Goal: Information Seeking & Learning: Learn about a topic

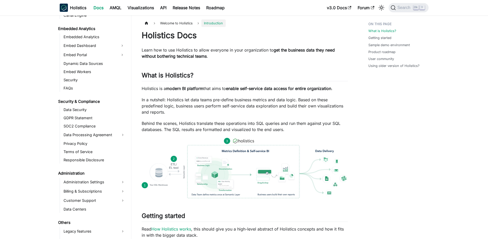
scroll to position [516, 0]
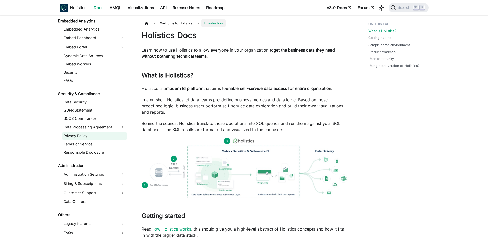
click at [86, 137] on link "Privacy Policy" at bounding box center [94, 135] width 65 height 7
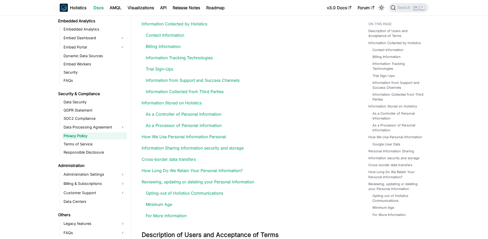
scroll to position [123, 0]
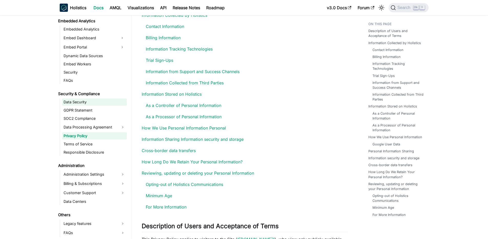
click at [78, 104] on link "Data Security" at bounding box center [94, 101] width 65 height 7
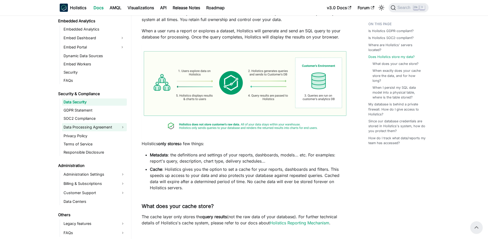
scroll to position [110, 0]
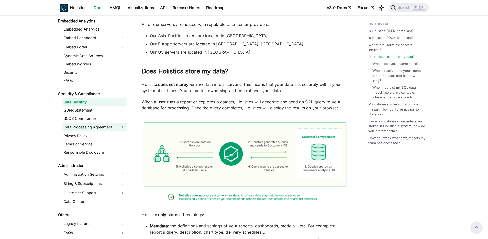
click at [99, 128] on link "Data Processing Agreement" at bounding box center [94, 127] width 65 height 8
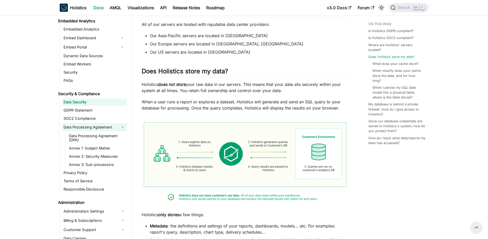
click at [99, 128] on link "Data Processing Agreement" at bounding box center [94, 127] width 65 height 8
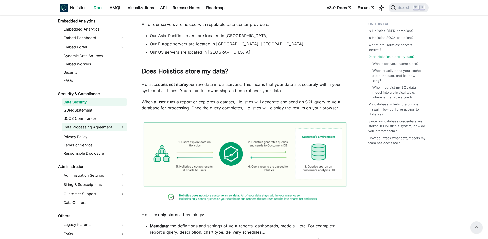
click at [99, 128] on link "Data Processing Agreement" at bounding box center [94, 127] width 65 height 8
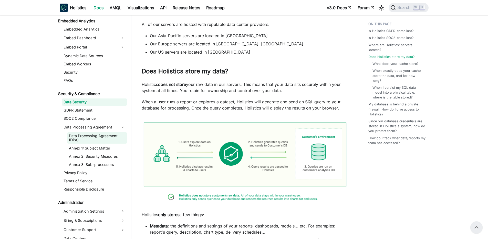
click at [95, 134] on link "Data Processing Agreement (DPA)" at bounding box center [96, 137] width 59 height 11
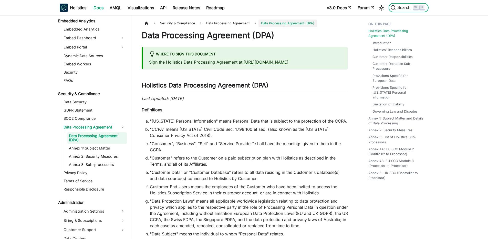
click at [405, 7] on span "Search" at bounding box center [405, 7] width 18 height 5
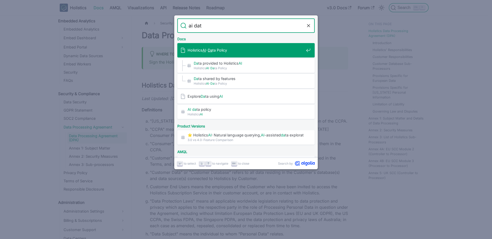
type input "ai data"
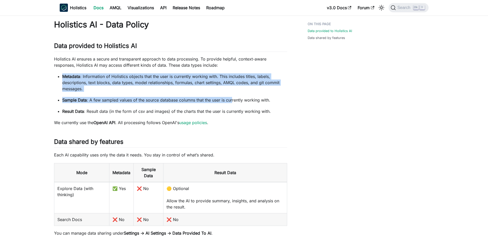
drag, startPoint x: 76, startPoint y: 73, endPoint x: 233, endPoint y: 103, distance: 160.2
click at [233, 103] on ul "Metadata : Information of Holistics objects that the user is currently working …" at bounding box center [170, 93] width 233 height 41
click at [233, 103] on p "Sample Data : A few sampled values of the source database columns that the user…" at bounding box center [174, 100] width 225 height 6
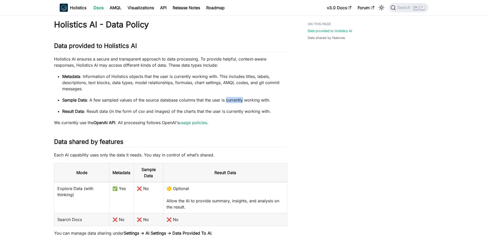
click at [233, 103] on p "Sample Data : A few sampled values of the source database columns that the user…" at bounding box center [174, 100] width 225 height 6
click at [184, 113] on p "Result Data : Result data (in the form of csv and images) of the charts that th…" at bounding box center [174, 111] width 225 height 6
click at [189, 123] on link "usage policies" at bounding box center [193, 122] width 28 height 5
click at [419, 9] on span "K" at bounding box center [419, 7] width 13 height 5
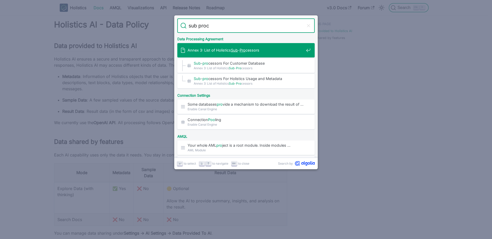
type input "sub proce"
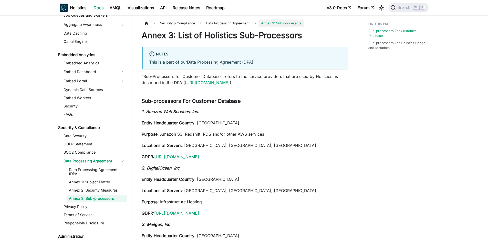
scroll to position [490, 0]
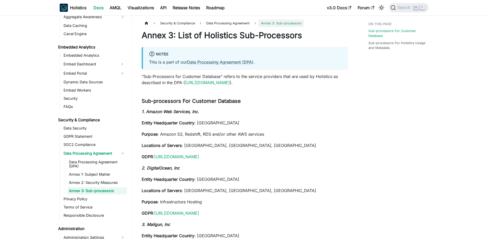
click at [262, 77] on p ""Sub-Processors for Customer Database" refers to the service providers that are…" at bounding box center [245, 79] width 206 height 12
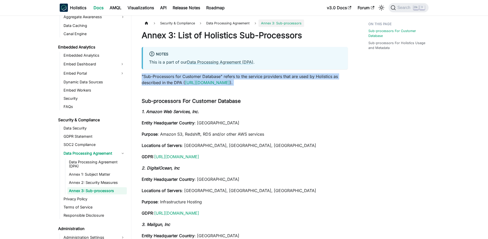
click at [262, 77] on p ""Sub-Processors for Customer Database" refers to the service providers that are…" at bounding box center [245, 79] width 206 height 12
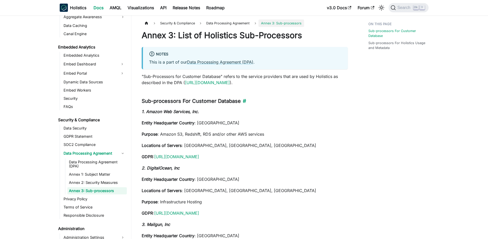
click at [199, 102] on h3 "Sub-processors For Customer Database ​" at bounding box center [245, 101] width 206 height 6
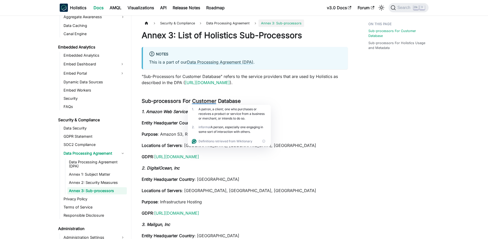
click at [188, 106] on html "Skip to main content Holistics Docs AMQL Visualizations API Release Notes Roadm…" at bounding box center [244, 119] width 488 height 239
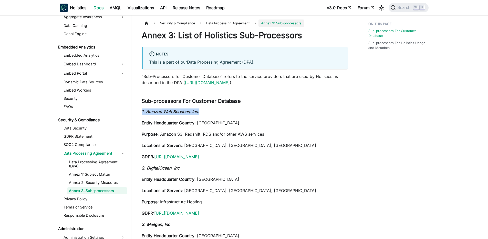
click at [165, 101] on h3 "Sub-processors For Customer Database ​" at bounding box center [245, 101] width 206 height 6
click at [149, 103] on h3 "Sub-processors For Customer Database ​" at bounding box center [245, 101] width 206 height 6
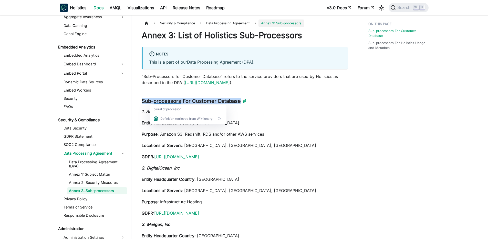
click at [143, 103] on h3 "Sub-processors For Customer Database ​" at bounding box center [245, 101] width 206 height 6
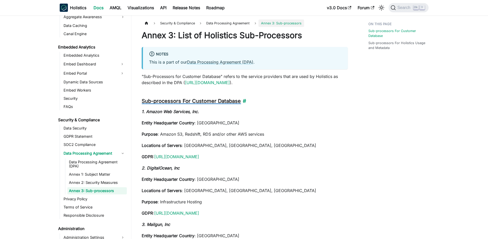
click at [184, 100] on h3 "Sub-processors For Customer Database ​" at bounding box center [245, 101] width 206 height 6
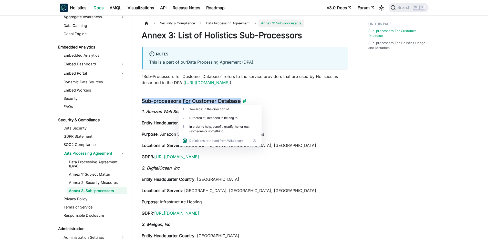
click at [223, 99] on h3 "Sub-processors For Customer Database ​" at bounding box center [245, 101] width 206 height 6
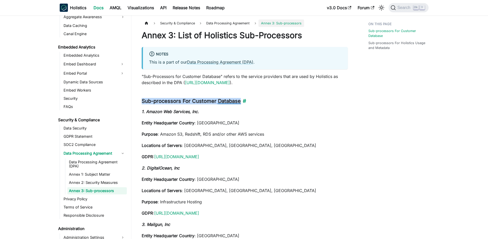
click at [223, 99] on h3 "Sub-processors For Customer Database ​" at bounding box center [245, 101] width 206 height 6
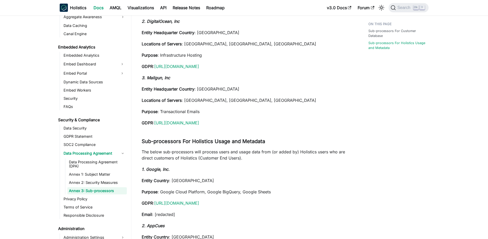
scroll to position [184, 0]
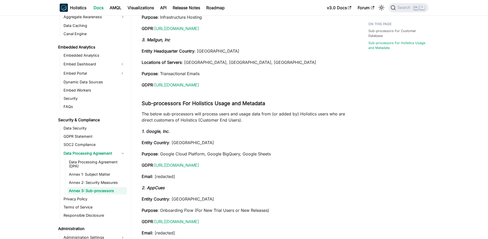
click at [220, 114] on p "The below sub-processors will process users and usage data from (or added by) H…" at bounding box center [245, 117] width 206 height 12
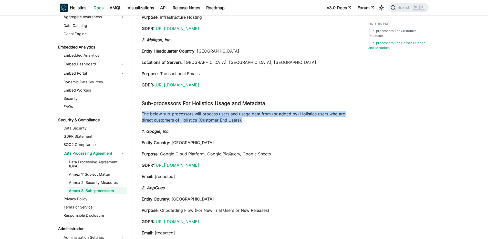
click at [220, 114] on p "The below sub-processors will process users and usage data from (or added by) H…" at bounding box center [245, 117] width 206 height 12
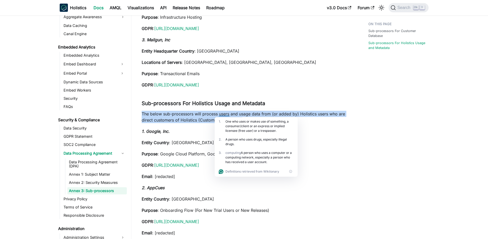
click at [215, 115] on p "The below sub-processors will process users and usage data from (or added by) H…" at bounding box center [245, 117] width 206 height 12
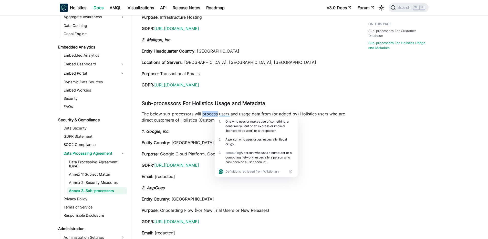
click at [215, 115] on p "The below sub-processors will process users and usage data from (or added by) H…" at bounding box center [245, 117] width 206 height 12
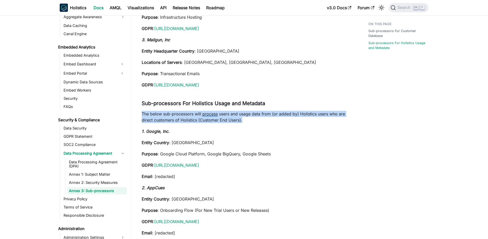
click at [215, 115] on p "The below sub-processors will process users and usage data from (or added by) H…" at bounding box center [245, 117] width 206 height 12
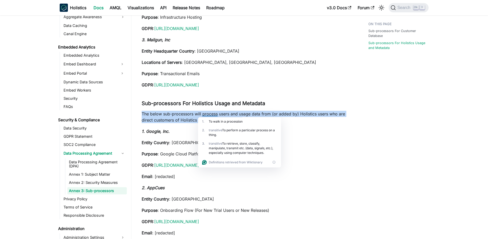
click at [215, 115] on p "The below sub-processors will process users and usage data from (or added by) H…" at bounding box center [245, 117] width 206 height 12
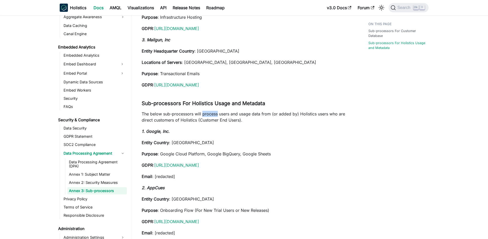
click at [215, 115] on p "The below sub-processors will process users and usage data from (or added by) H…" at bounding box center [245, 117] width 206 height 12
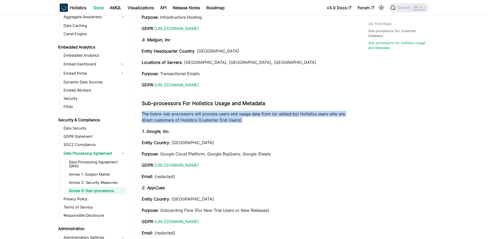
click at [215, 115] on p "The below sub-processors will process users and usage data from (or added by) H…" at bounding box center [245, 117] width 206 height 12
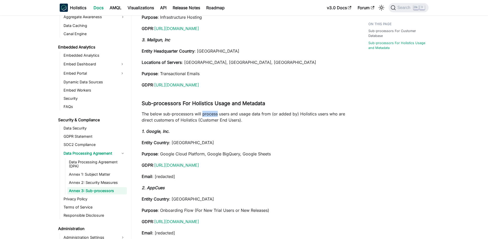
click at [215, 115] on p "The below sub-processors will process users and usage data from (or added by) H…" at bounding box center [245, 117] width 206 height 12
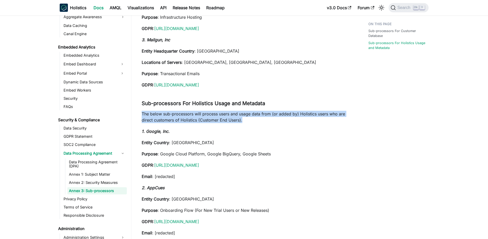
click at [215, 115] on p "The below sub-processors will process users and usage data from (or added by) H…" at bounding box center [245, 117] width 206 height 12
click at [210, 113] on p "The below sub-processors will process users and usage data from (or added by) H…" at bounding box center [245, 117] width 206 height 12
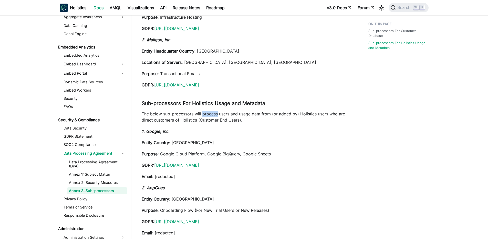
click at [210, 113] on p "The below sub-processors will process users and usage data from (or added by) H…" at bounding box center [245, 117] width 206 height 12
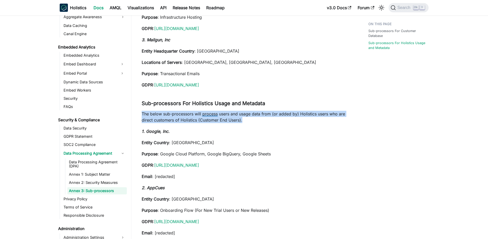
click at [210, 113] on p "The below sub-processors will process users and usage data from (or added by) H…" at bounding box center [245, 117] width 206 height 12
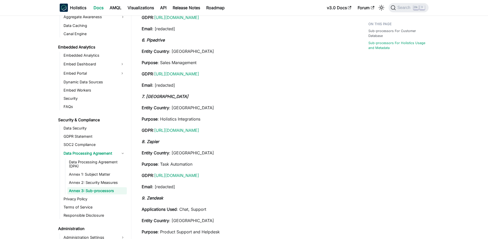
scroll to position [584, 0]
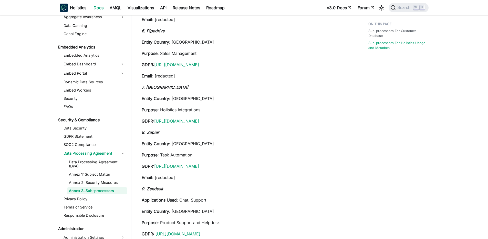
click at [143, 119] on strong "GDPR" at bounding box center [147, 120] width 11 height 5
click at [142, 120] on strong "GDPR" at bounding box center [147, 120] width 11 height 5
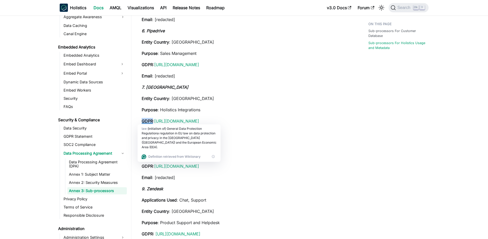
click at [142, 120] on strong "GDPR" at bounding box center [147, 120] width 11 height 5
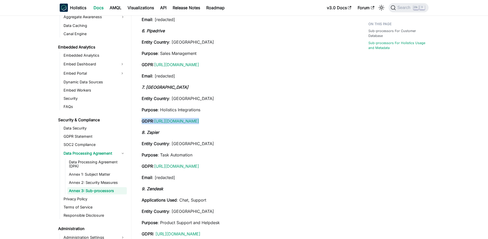
click at [142, 120] on strong "GDPR" at bounding box center [147, 120] width 11 height 5
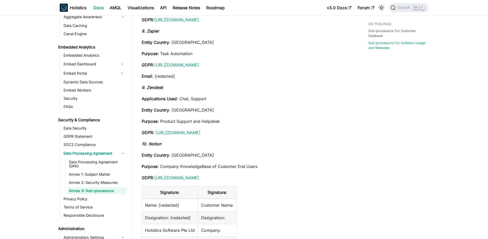
scroll to position [645, 0]
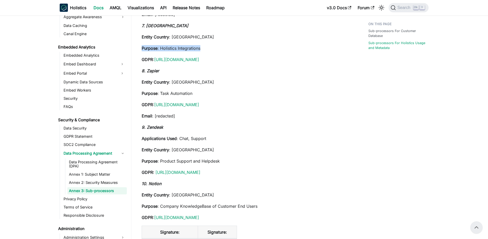
drag, startPoint x: 196, startPoint y: 113, endPoint x: 209, endPoint y: 114, distance: 13.1
click at [209, 114] on p "Email : [redacted]" at bounding box center [245, 116] width 206 height 6
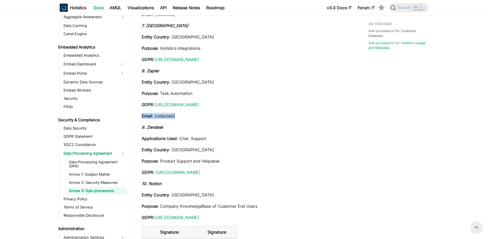
click at [195, 114] on p "Email : [redacted]" at bounding box center [245, 116] width 206 height 6
click at [205, 114] on p "Email : [redacted]" at bounding box center [245, 116] width 206 height 6
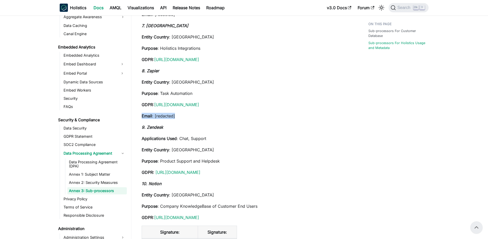
click at [205, 114] on p "Email : [redacted]" at bounding box center [245, 116] width 206 height 6
click at [200, 114] on p "Email : [redacted]" at bounding box center [245, 116] width 206 height 6
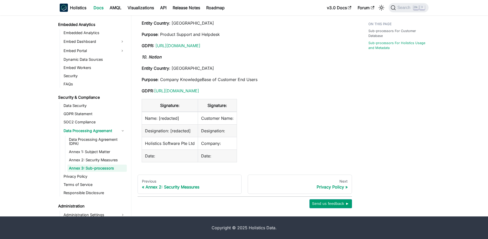
scroll to position [778, 0]
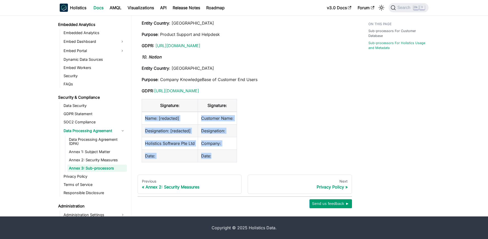
drag, startPoint x: 143, startPoint y: 119, endPoint x: 242, endPoint y: 158, distance: 106.7
click at [242, 158] on table "Signature: Signature: Name: [redacted] Customer Name: Designation: [redacted] D…" at bounding box center [245, 130] width 206 height 63
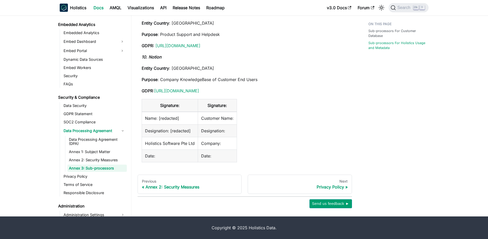
click at [242, 158] on table "Signature: Signature: Name: [redacted] Customer Name: Designation: [redacted] D…" at bounding box center [245, 130] width 206 height 63
click at [99, 161] on link "Annex 2: Security Measures" at bounding box center [96, 159] width 59 height 7
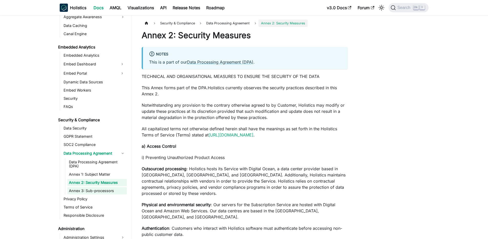
click at [89, 188] on link "Annex 3: Sub-processors" at bounding box center [96, 190] width 59 height 7
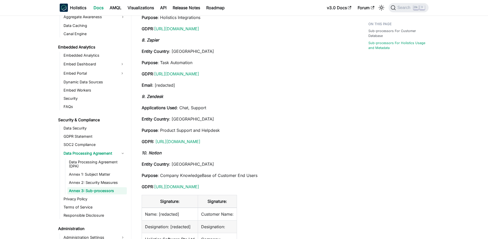
scroll to position [778, 0]
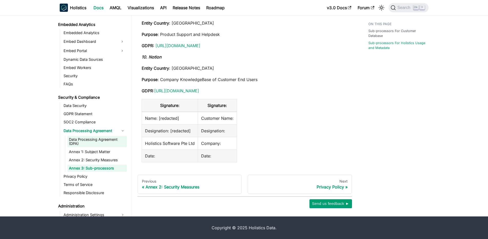
click at [100, 140] on link "Data Processing Agreement (DPA)" at bounding box center [96, 141] width 59 height 11
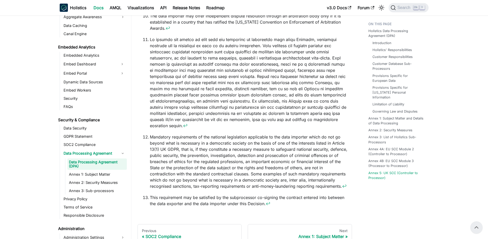
scroll to position [10071, 0]
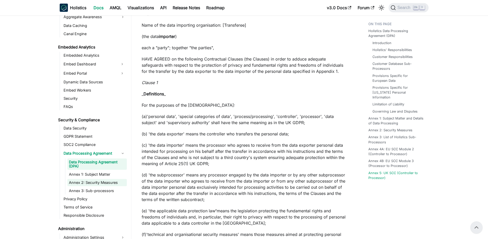
click at [93, 181] on link "Annex 2: Security Measures" at bounding box center [96, 182] width 59 height 7
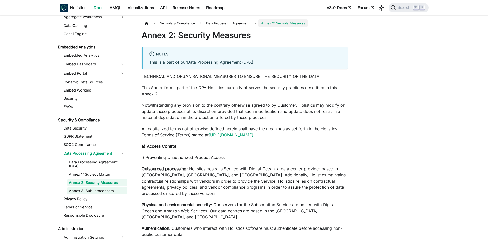
click at [92, 190] on link "Annex 3: Sub-processors" at bounding box center [96, 190] width 59 height 7
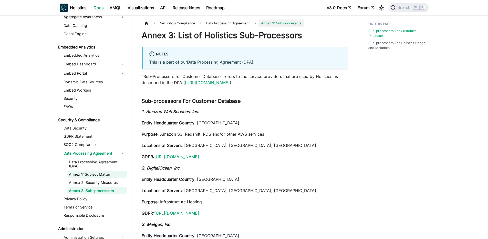
click at [112, 173] on link "Annex 1: Subject Matter" at bounding box center [96, 174] width 59 height 7
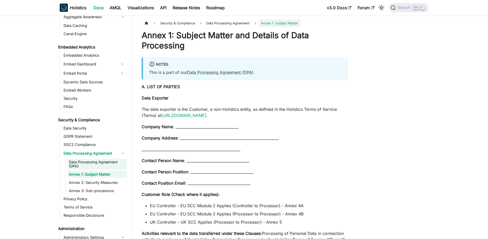
click at [110, 162] on link "Data Processing Agreement (DPA)" at bounding box center [96, 163] width 59 height 11
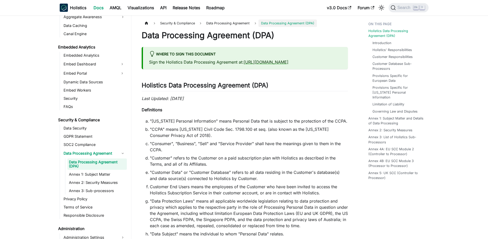
click at [412, 9] on span "Search" at bounding box center [405, 7] width 18 height 5
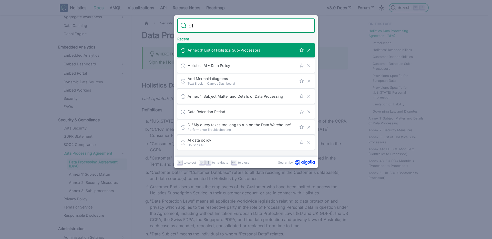
type input "d"
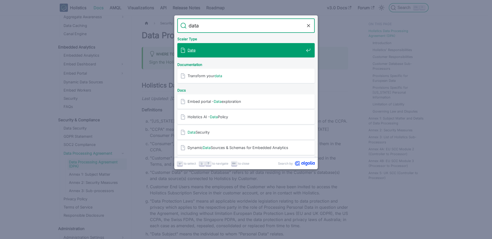
type input "data p"
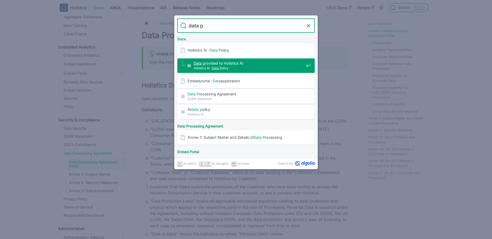
scroll to position [24, 0]
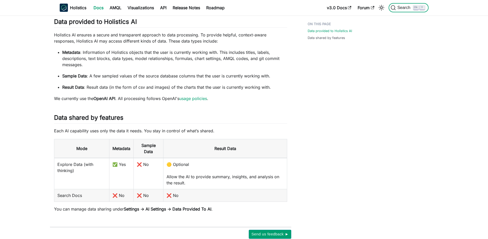
click at [412, 9] on span "Search" at bounding box center [405, 7] width 18 height 5
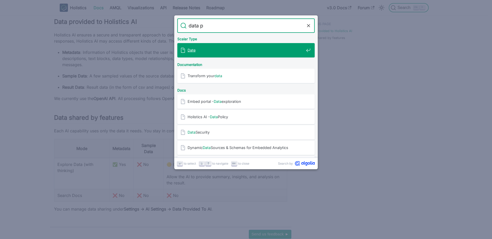
type input "data po"
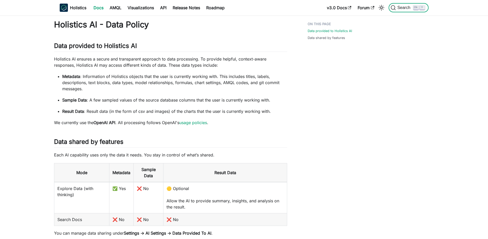
click at [412, 9] on span "Search" at bounding box center [405, 7] width 18 height 5
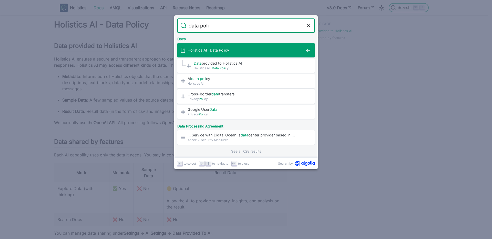
type input "data polic"
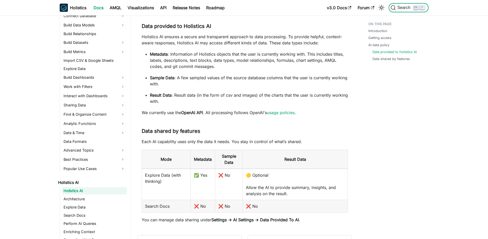
scroll to position [338, 0]
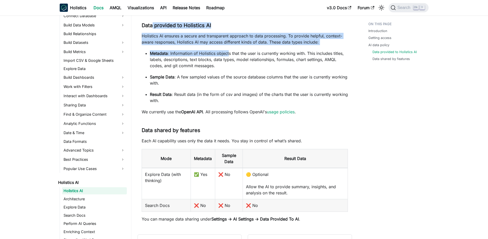
drag, startPoint x: 153, startPoint y: 28, endPoint x: 231, endPoint y: 52, distance: 82.0
click at [231, 52] on p "Metadata : Information of Holistics objects that the user is currently working …" at bounding box center [249, 59] width 198 height 18
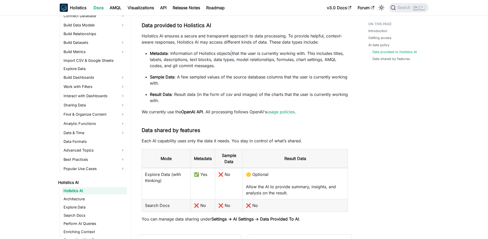
click at [231, 52] on p "Metadata : Information of Holistics objects that the user is currently working …" at bounding box center [249, 59] width 198 height 18
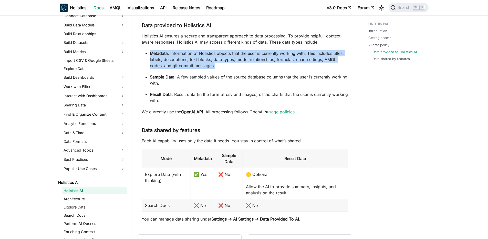
click at [231, 52] on p "Metadata : Information of Holistics objects that the user is currently working …" at bounding box center [249, 59] width 198 height 18
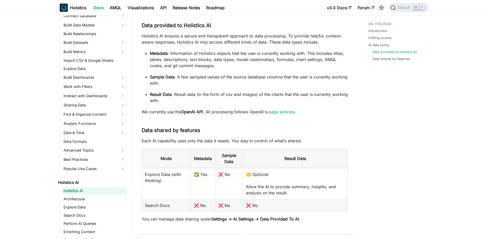
click at [200, 40] on p "Holistics AI ensures a secure and transparent approach to data processing. To p…" at bounding box center [245, 39] width 206 height 12
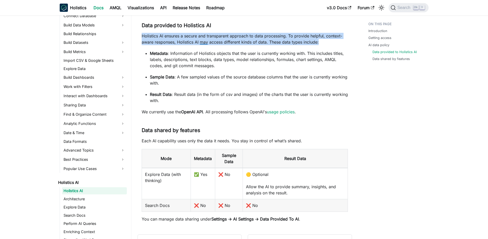
click at [200, 40] on p "Holistics AI ensures a secure and transparent approach to data processing. To p…" at bounding box center [245, 39] width 206 height 12
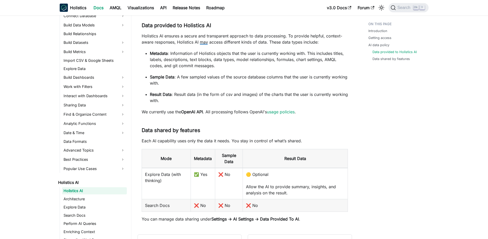
click at [180, 97] on p "Result Data : Result data (in the form of csv and images) of the charts that th…" at bounding box center [249, 97] width 198 height 12
click at [165, 73] on ul "Metadata : Information of Holistics objects that the user is currently working …" at bounding box center [245, 76] width 206 height 53
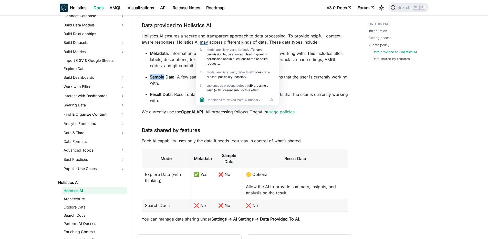
click at [165, 73] on ul "Metadata : Information of Holistics objects that the user is currently working …" at bounding box center [245, 76] width 206 height 53
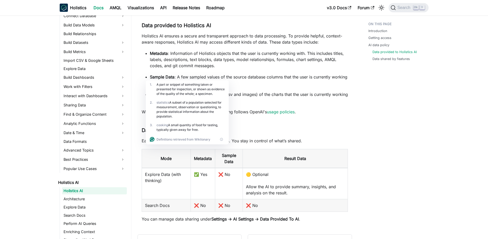
click at [174, 62] on p "Metadata : Information of Holistics objects that the user is currently working …" at bounding box center [249, 59] width 198 height 18
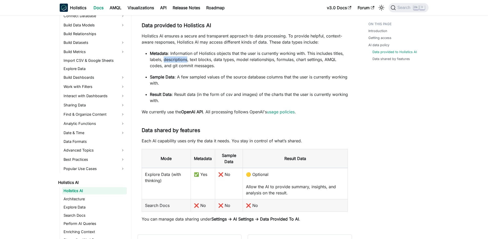
click at [174, 62] on p "Metadata : Information of Holistics objects that the user is currently working …" at bounding box center [249, 59] width 198 height 18
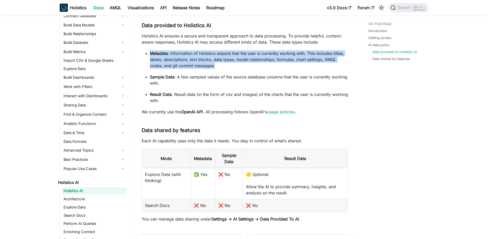
click at [177, 54] on p "Metadata : Information of Holistics objects that the user is currently working …" at bounding box center [249, 59] width 198 height 18
drag, startPoint x: 163, startPoint y: 52, endPoint x: 295, endPoint y: 65, distance: 132.4
click at [295, 65] on p "Metadata : Information of Holistics objects that the user is currently working …" at bounding box center [249, 59] width 198 height 18
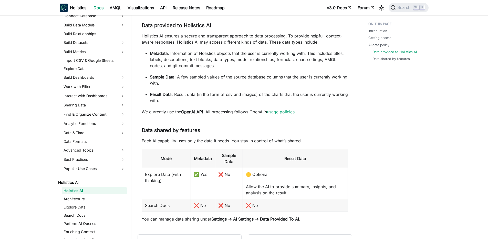
click at [295, 65] on p "Metadata : Information of Holistics objects that the user is currently working …" at bounding box center [249, 59] width 198 height 18
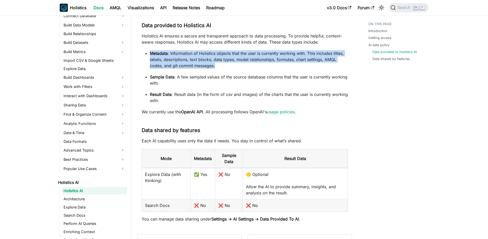
click at [295, 65] on p "Metadata : Information of Holistics objects that the user is currently working …" at bounding box center [249, 59] width 198 height 18
click at [288, 66] on p "Metadata : Information of Holistics objects that the user is currently working …" at bounding box center [249, 59] width 198 height 18
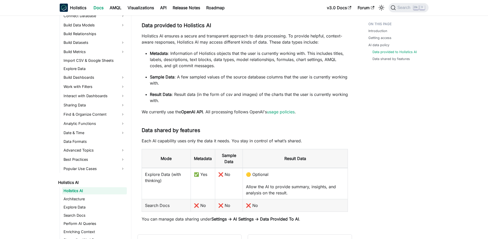
click at [288, 66] on p "Metadata : Information of Holistics objects that the user is currently working …" at bounding box center [249, 59] width 198 height 18
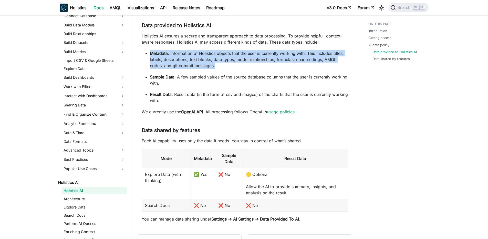
click at [288, 66] on p "Metadata : Information of Holistics objects that the user is currently working …" at bounding box center [249, 59] width 198 height 18
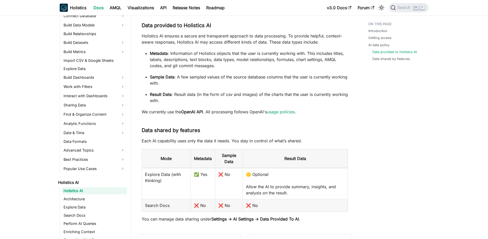
click at [215, 26] on link "​" at bounding box center [213, 25] width 5 height 6
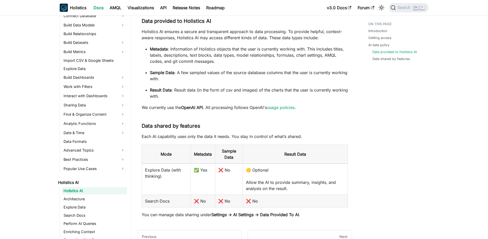
click at [188, 60] on p "Metadata : Information of Holistics objects that the user is currently working …" at bounding box center [249, 55] width 198 height 18
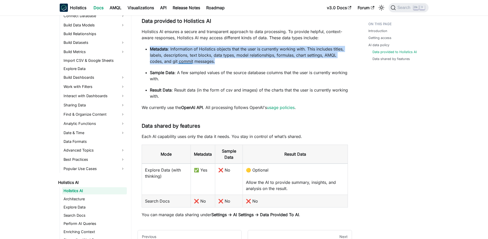
click at [188, 60] on p "Metadata : Information of Holistics objects that the user is currently working …" at bounding box center [249, 55] width 198 height 18
click at [195, 54] on p "Metadata : Information of Holistics objects that the user is currently working …" at bounding box center [249, 55] width 198 height 18
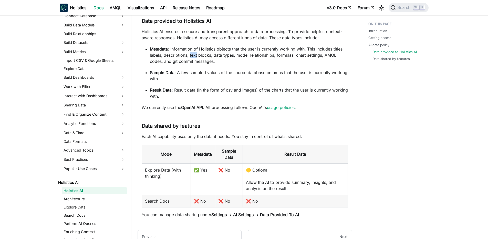
click at [195, 54] on p "Metadata : Information of Holistics objects that the user is currently working …" at bounding box center [249, 55] width 198 height 18
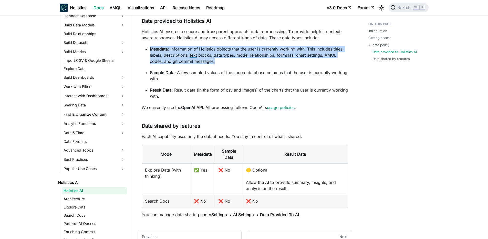
click at [195, 54] on p "Metadata : Information of Holistics objects that the user is currently working …" at bounding box center [249, 55] width 198 height 18
